Goal: Task Accomplishment & Management: Complete application form

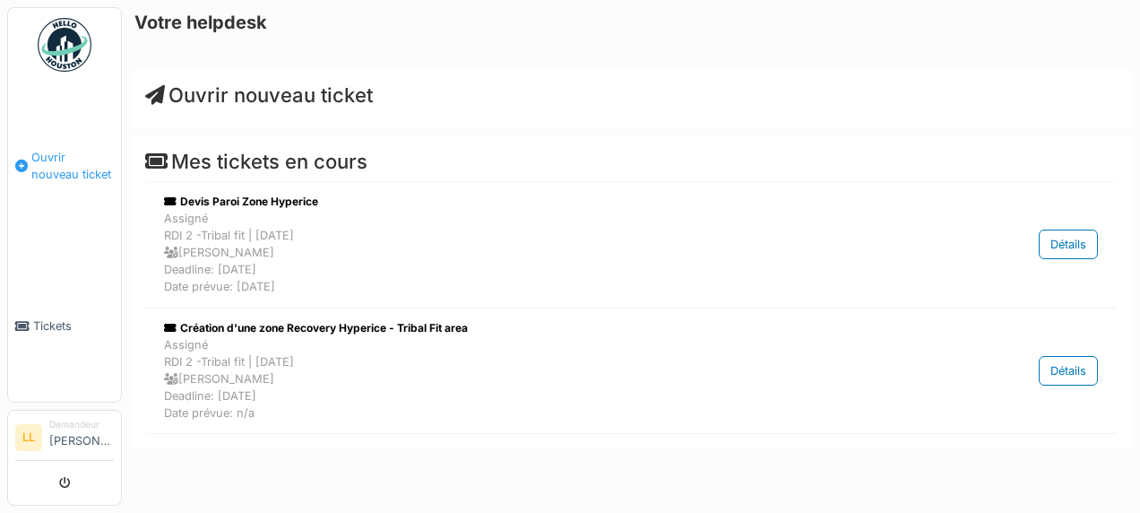
click at [34, 149] on span "Ouvrir nouveau ticket" at bounding box center [72, 166] width 82 height 34
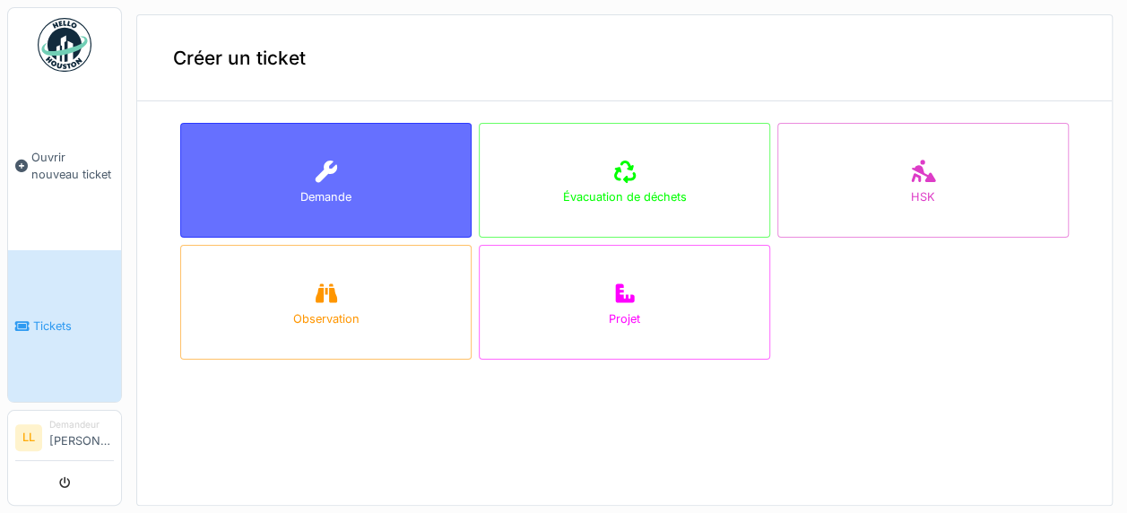
click at [332, 147] on div "Demande" at bounding box center [325, 180] width 291 height 115
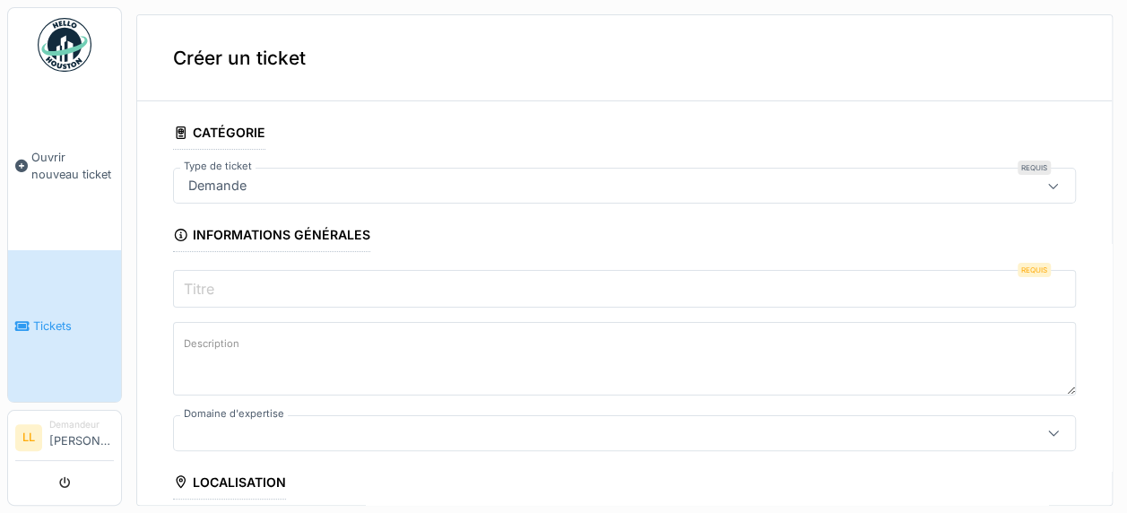
click at [280, 288] on input "Titre" at bounding box center [624, 289] width 903 height 38
click at [203, 284] on label "Titre" at bounding box center [199, 289] width 38 height 22
click at [203, 284] on input "Titre" at bounding box center [624, 289] width 903 height 38
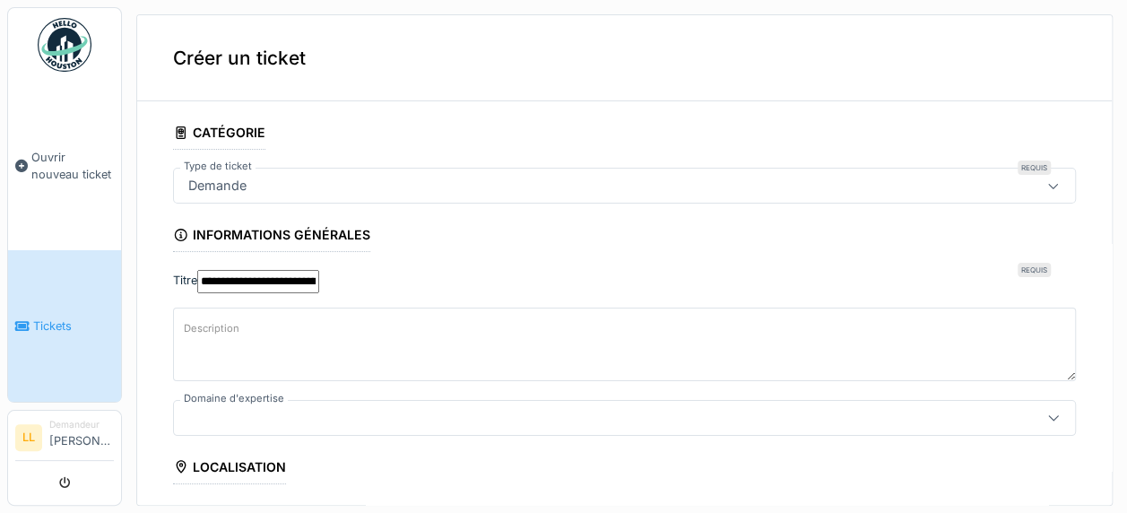
type input "**********"
click at [228, 356] on textarea "Description" at bounding box center [624, 343] width 903 height 73
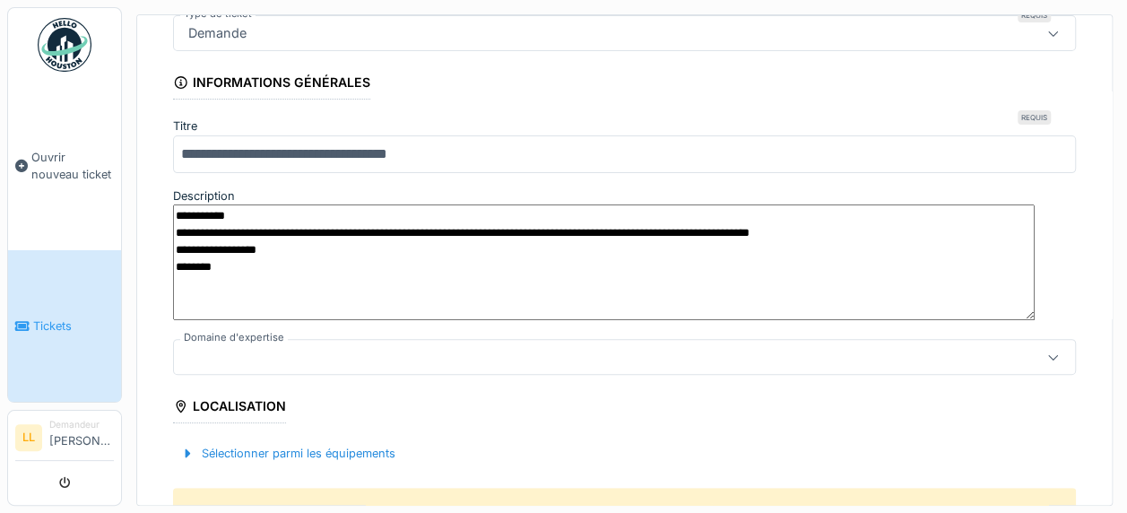
scroll to position [179, 0]
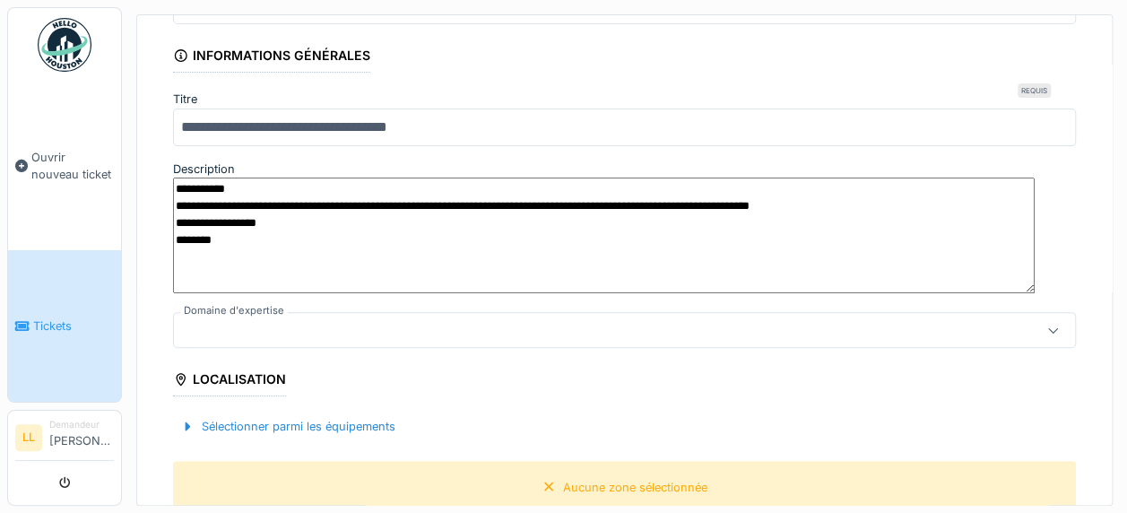
type textarea "**********"
click at [255, 320] on div at bounding box center [572, 330] width 783 height 20
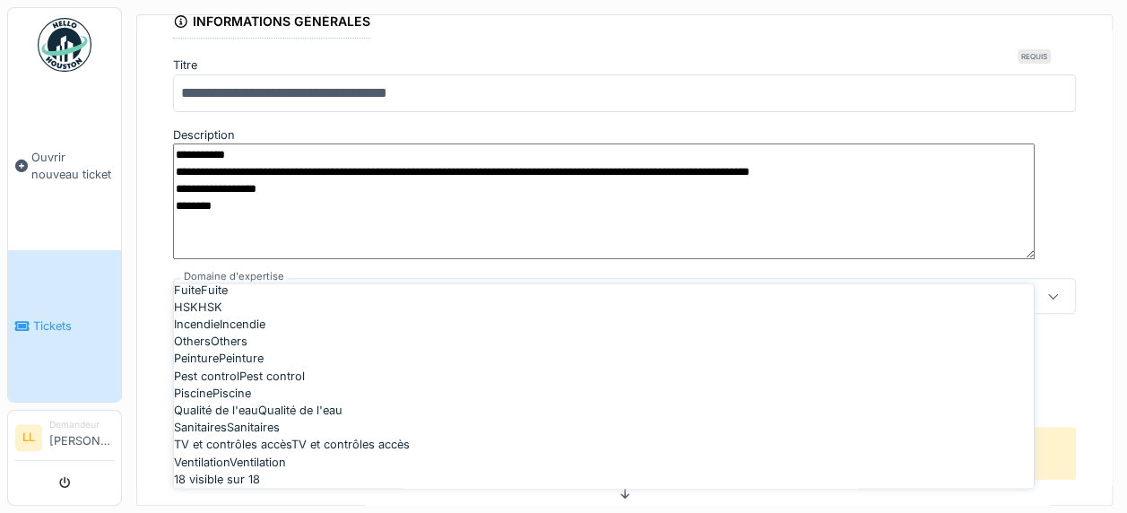
scroll to position [269, 0]
click at [251, 281] on div "Fixation Fixation" at bounding box center [603, 272] width 859 height 17
type input "***"
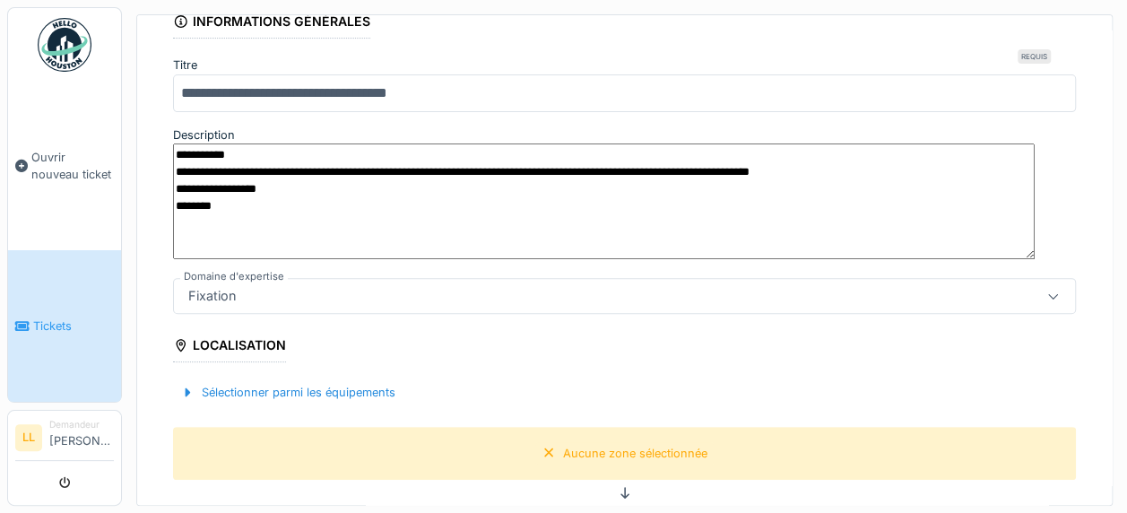
click at [224, 332] on div "Localisation" at bounding box center [229, 347] width 113 height 30
click at [220, 332] on div "Localisation" at bounding box center [229, 347] width 113 height 30
click at [190, 384] on div at bounding box center [187, 392] width 14 height 17
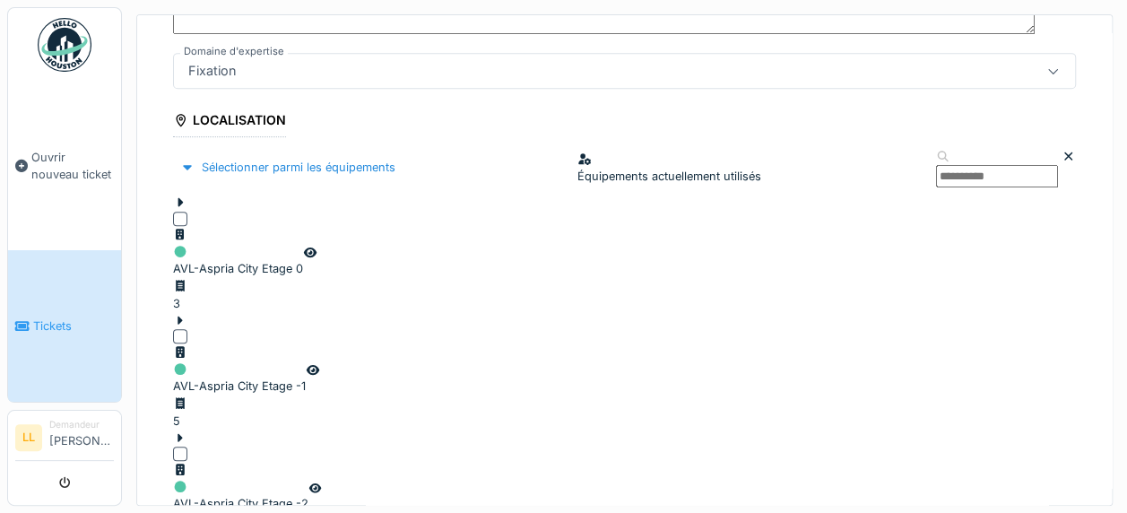
scroll to position [482, 0]
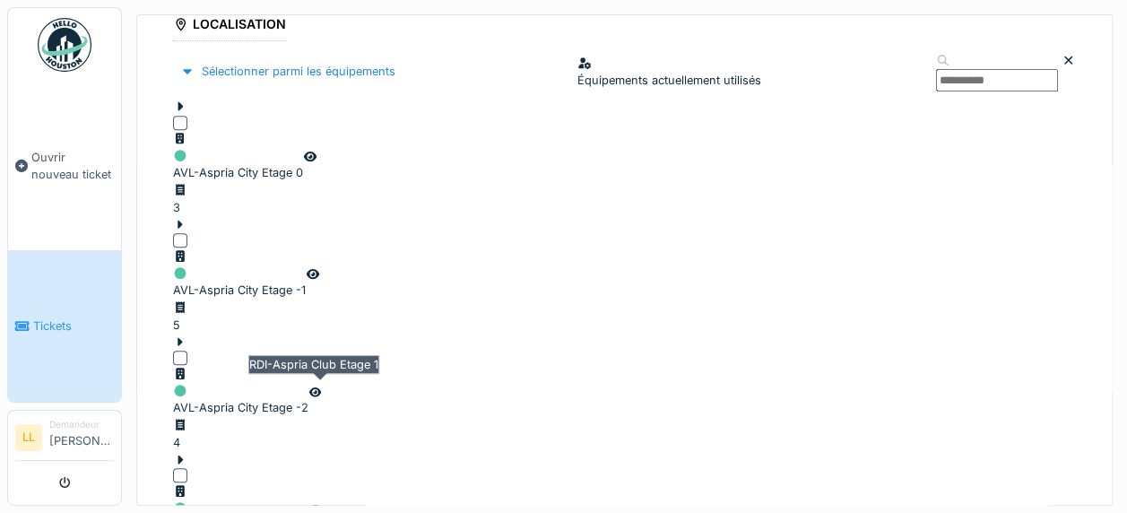
scroll to position [572, 0]
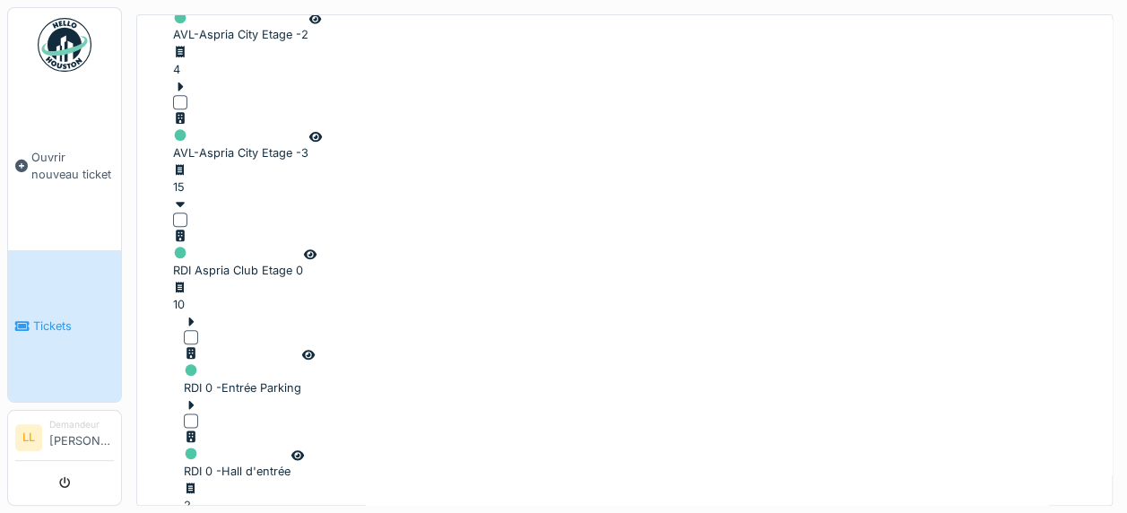
scroll to position [930, 0]
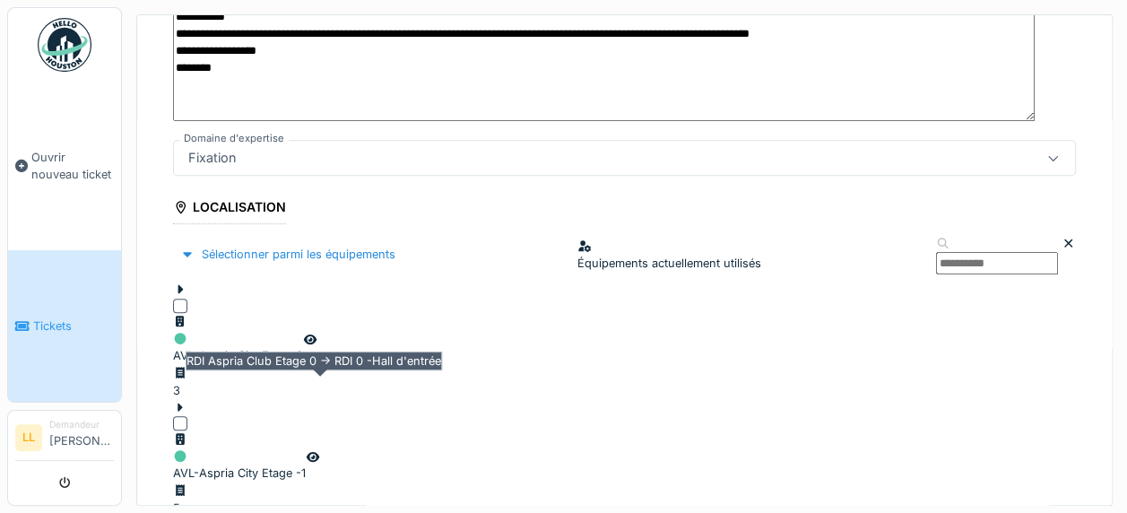
scroll to position [393, 0]
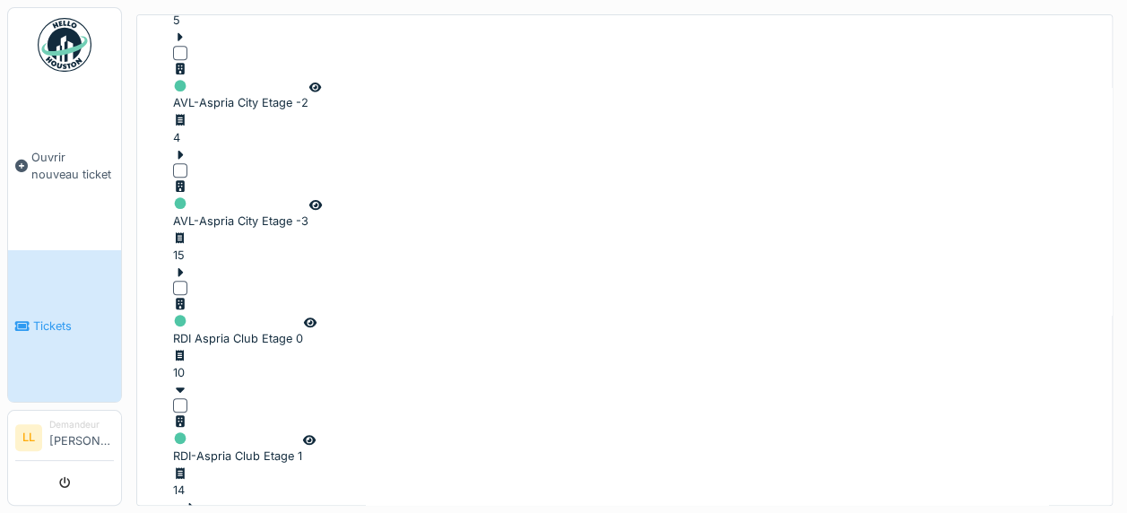
scroll to position [841, 0]
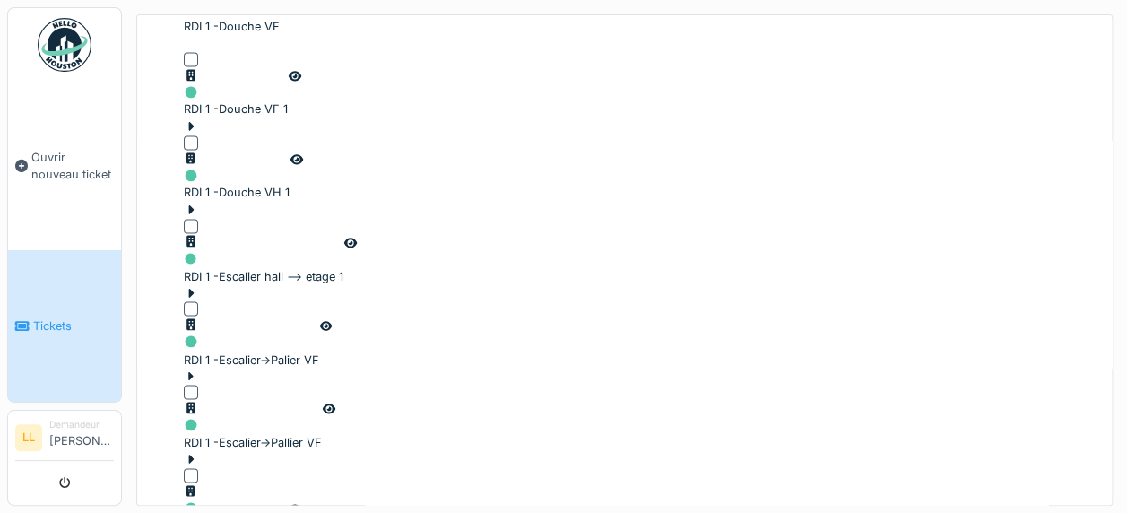
scroll to position [1558, 0]
